Goal: Book appointment/travel/reservation

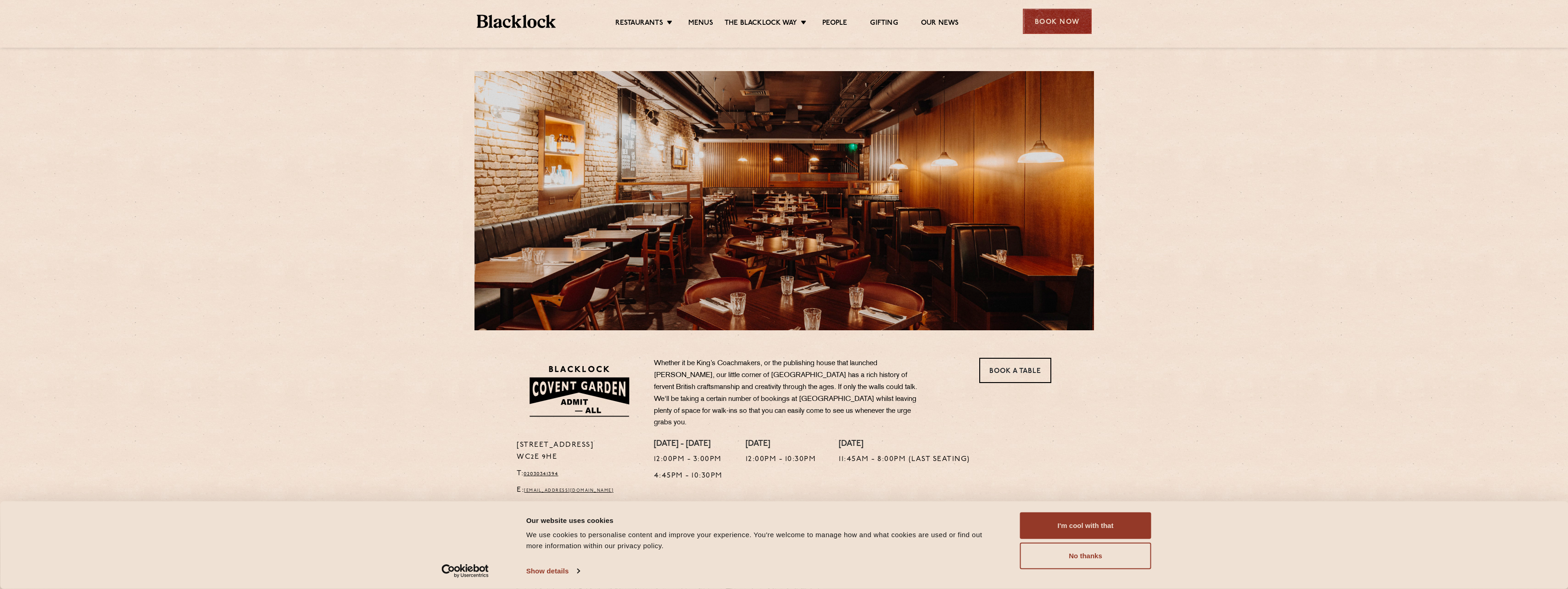
click at [1052, 27] on div "Book Now" at bounding box center [1057, 21] width 69 height 25
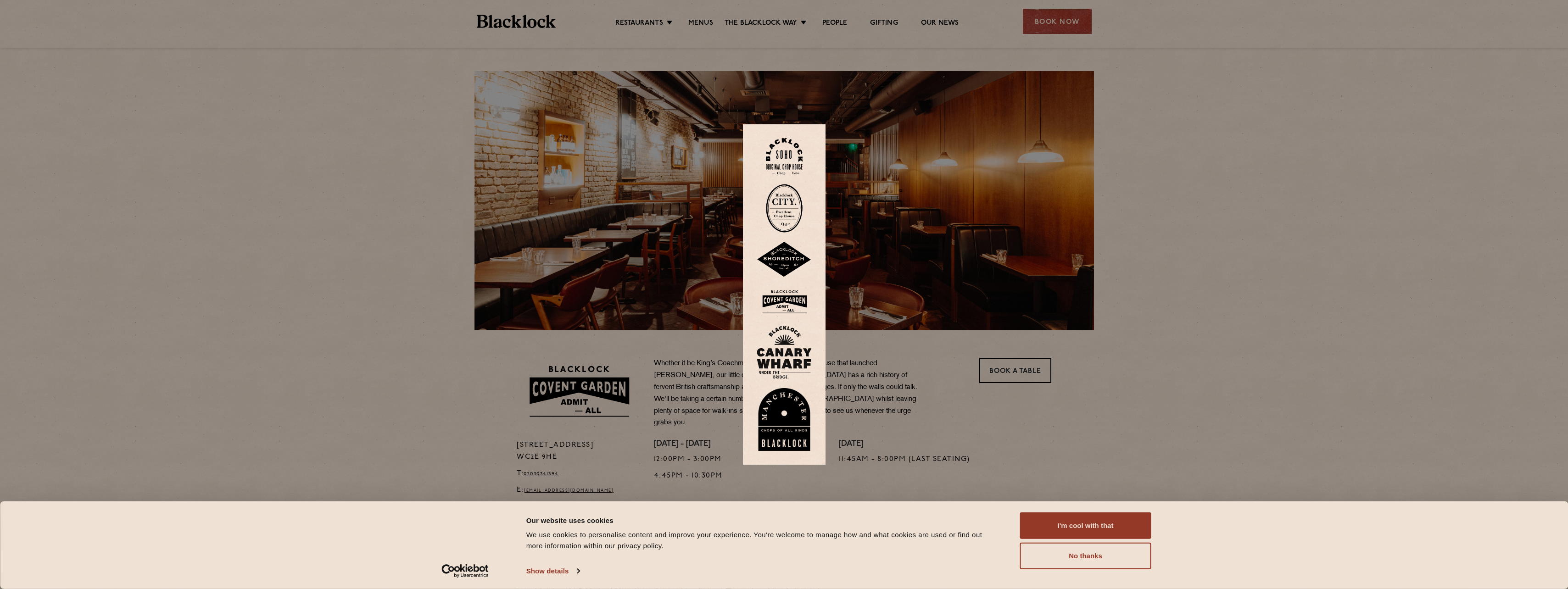
click at [1006, 445] on div at bounding box center [784, 294] width 1568 height 589
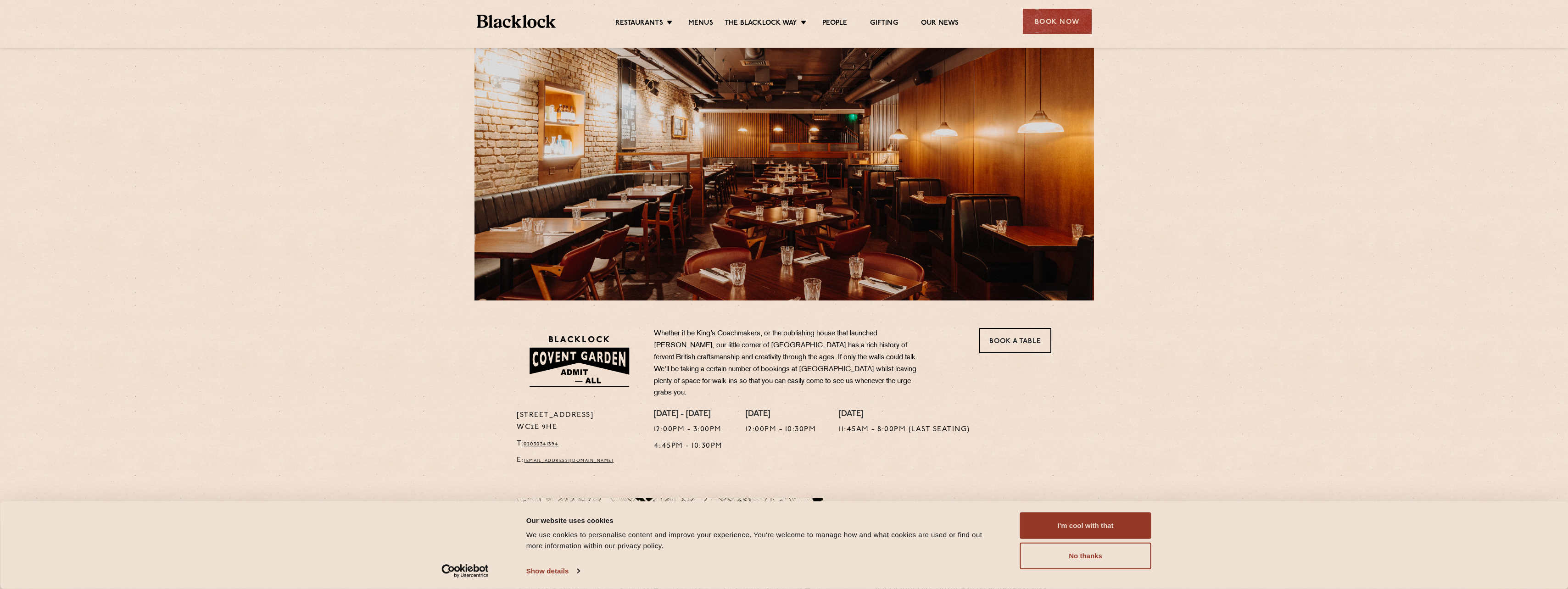
scroll to position [46, 0]
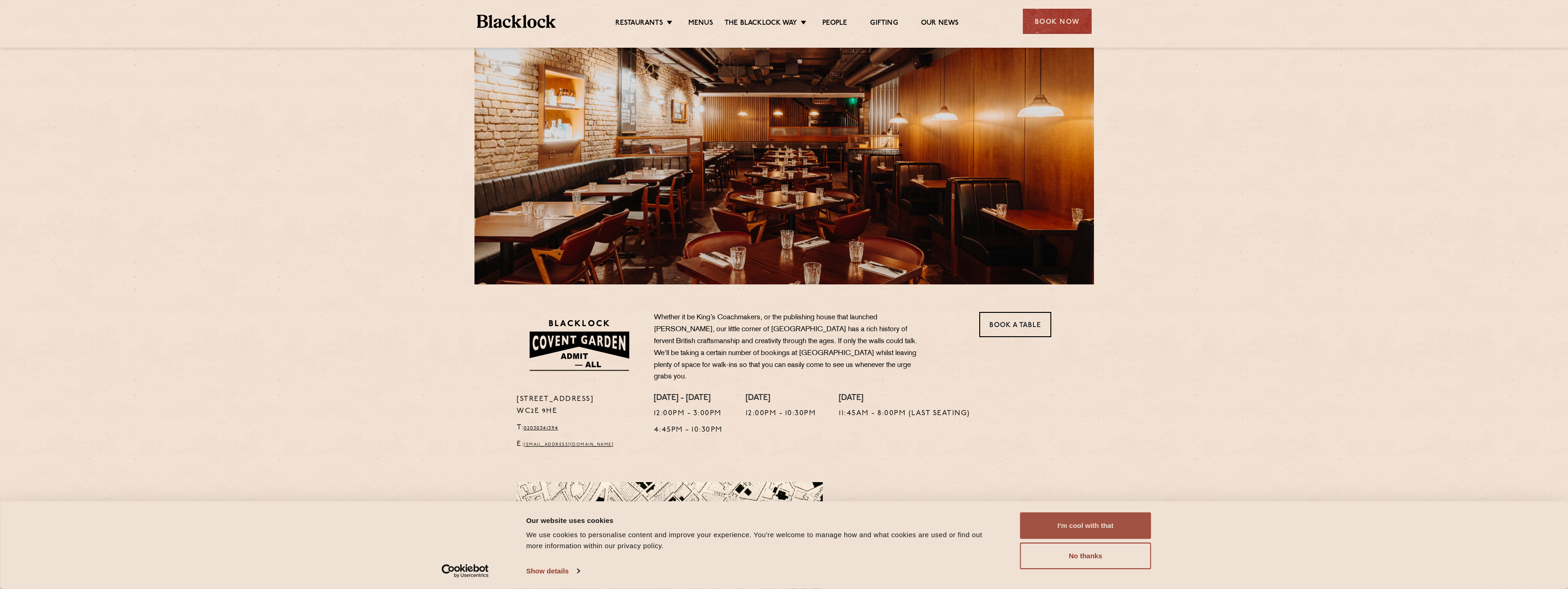
click at [1125, 528] on button "I'm cool with that" at bounding box center [1086, 526] width 131 height 27
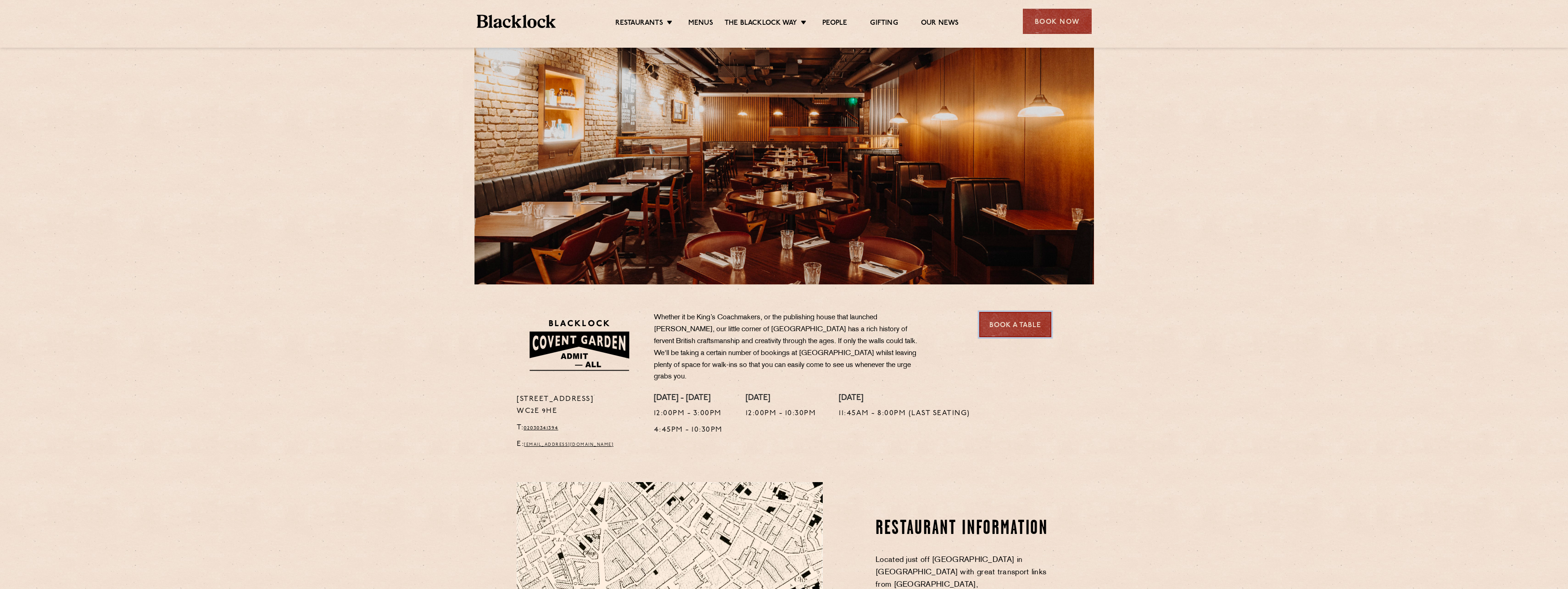
click at [1026, 326] on link "Book a Table" at bounding box center [1015, 324] width 72 height 25
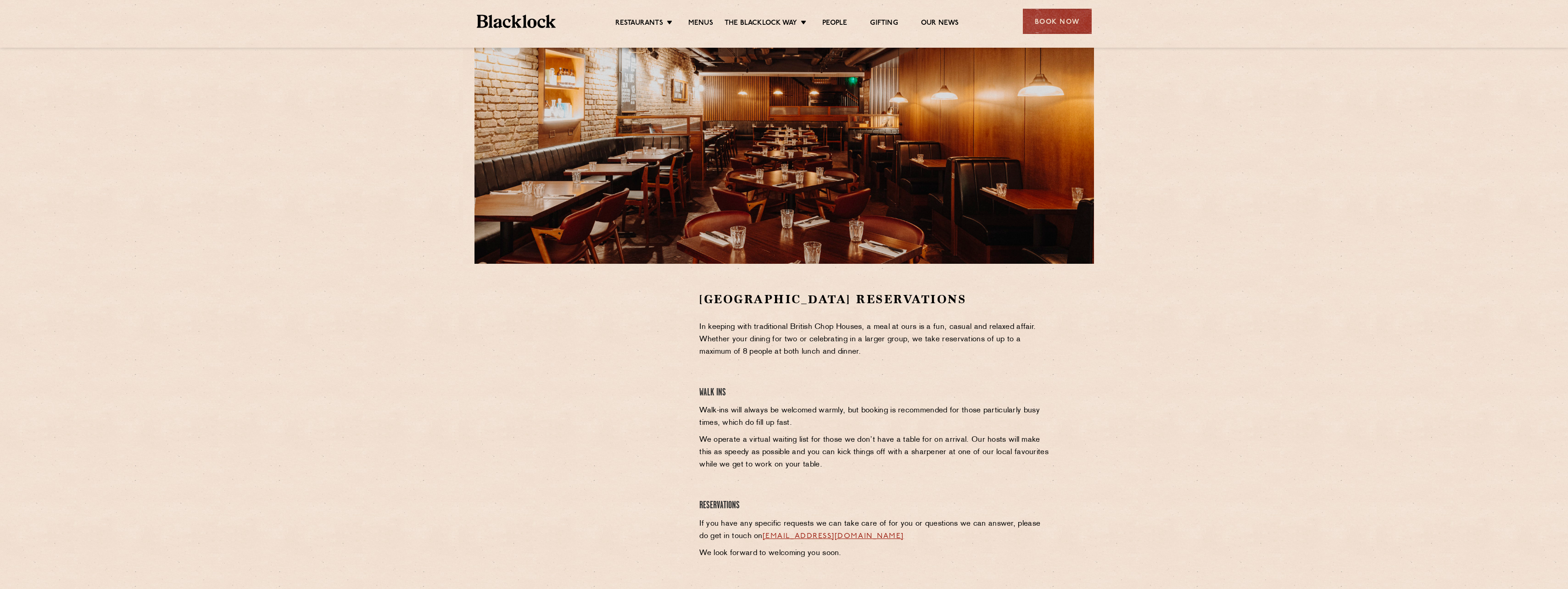
scroll to position [46, 0]
